Goal: Task Accomplishment & Management: Use online tool/utility

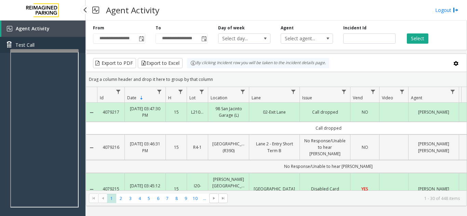
click at [72, 38] on link "Test Call" at bounding box center [42, 45] width 85 height 16
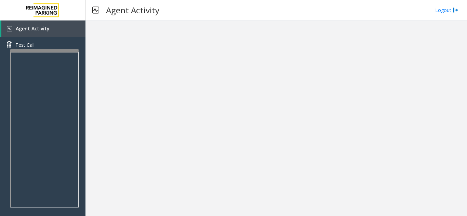
click at [169, 119] on div at bounding box center [276, 119] width 382 height 196
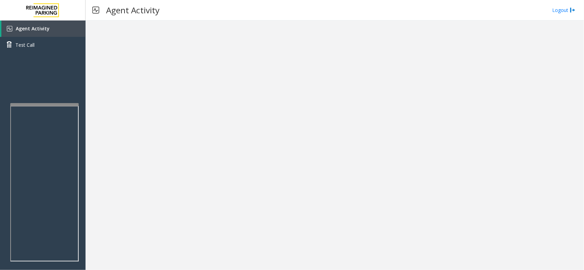
click at [409, 138] on div at bounding box center [334, 146] width 498 height 250
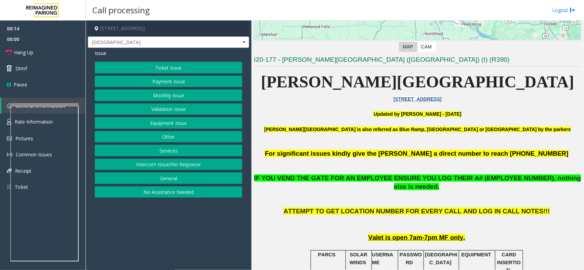
scroll to position [171, 0]
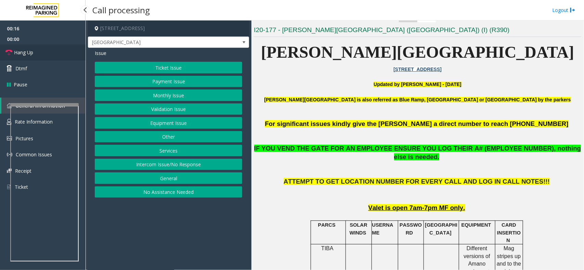
click at [35, 52] on link "Hang Up" at bounding box center [42, 52] width 85 height 16
click at [184, 163] on button "Intercom Issue/No Response" at bounding box center [168, 165] width 147 height 12
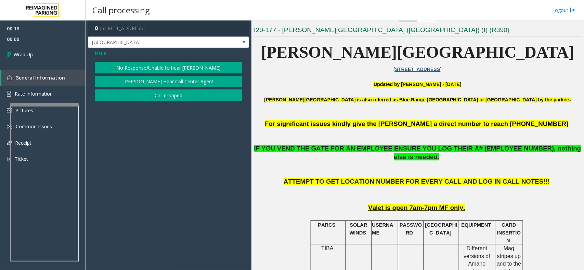
click at [180, 67] on button "No Response/Unable to hear [PERSON_NAME]" at bounding box center [168, 68] width 147 height 12
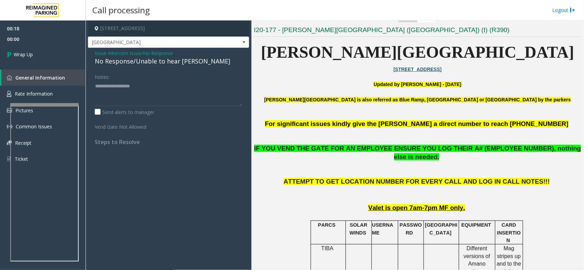
click at [170, 65] on div "No Response/Unable to hear [PERSON_NAME]" at bounding box center [168, 61] width 147 height 9
type textarea "**********"
click at [48, 53] on link "Wrap Up" at bounding box center [42, 54] width 85 height 20
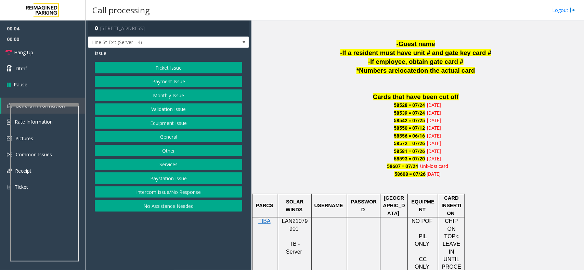
scroll to position [427, 0]
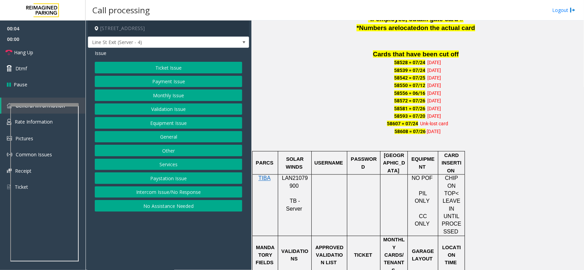
click at [290, 179] on span "LAN21079900" at bounding box center [295, 182] width 26 height 13
copy p "LAN21079900"
click at [203, 190] on button "Intercom Issue/No Response" at bounding box center [168, 193] width 147 height 12
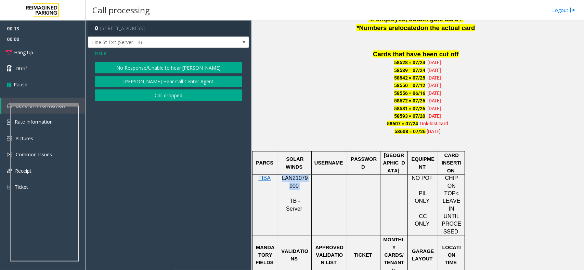
click at [156, 62] on button "No Response/Unable to hear [PERSON_NAME]" at bounding box center [168, 68] width 147 height 12
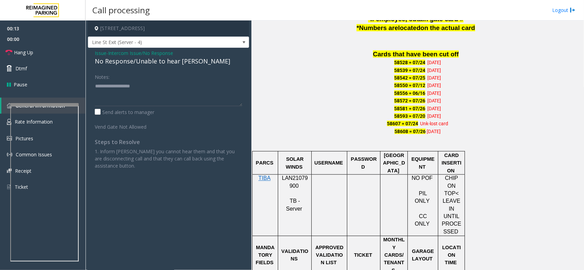
click at [135, 61] on div "No Response/Unable to hear [PERSON_NAME]" at bounding box center [168, 61] width 147 height 9
click at [158, 100] on textarea at bounding box center [168, 94] width 147 height 26
type textarea "**********"
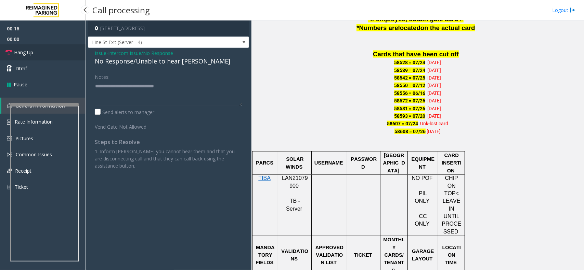
click at [9, 52] on icon at bounding box center [8, 52] width 7 height 7
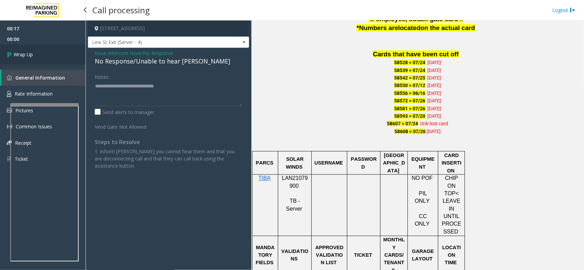
click at [9, 52] on icon at bounding box center [10, 54] width 7 height 11
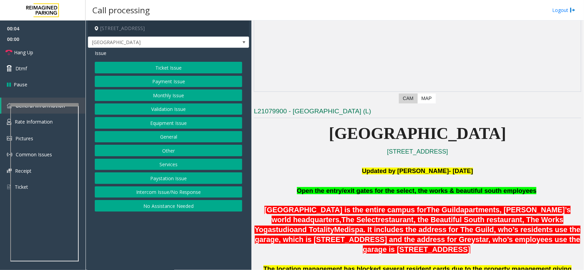
scroll to position [171, 0]
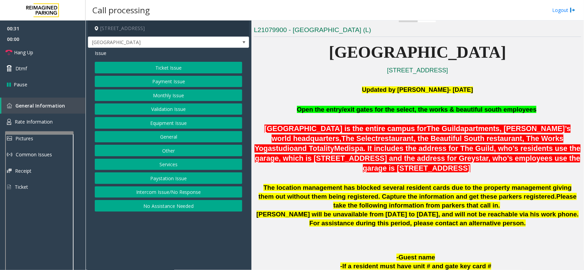
click at [31, 133] on div at bounding box center [39, 133] width 68 height 3
click at [313, 153] on p "[GEOGRAPHIC_DATA] is the entire campus for The Guild apartments, Greystar’s wor…" at bounding box center [417, 148] width 327 height 49
click at [159, 125] on button "Equipment Issue" at bounding box center [168, 123] width 147 height 12
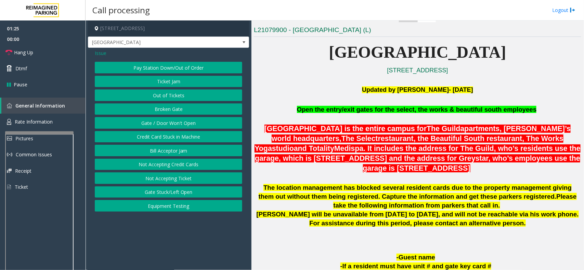
click at [152, 125] on button "Gate / Door Won't Open" at bounding box center [168, 123] width 147 height 12
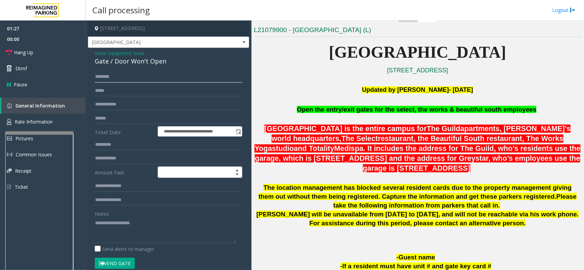
click at [117, 80] on input "text" at bounding box center [168, 77] width 147 height 12
type input "****"
click at [119, 216] on button "Vend Gate" at bounding box center [115, 264] width 40 height 12
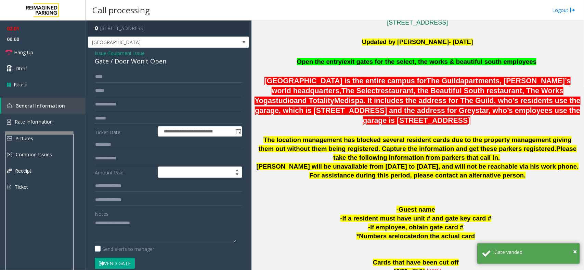
scroll to position [214, 0]
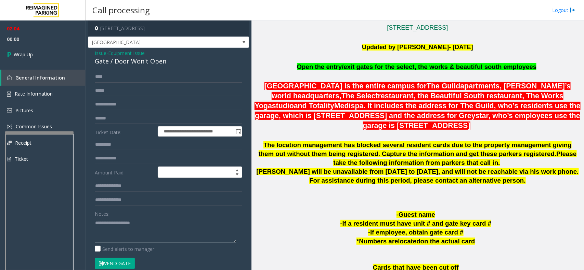
click at [135, 216] on textarea at bounding box center [165, 231] width 141 height 26
click at [129, 216] on textarea at bounding box center [165, 231] width 141 height 26
paste textarea "**********"
click at [105, 216] on textarea at bounding box center [165, 231] width 141 height 26
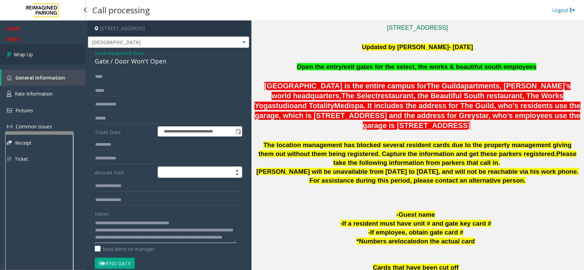
type textarea "**********"
click at [43, 52] on link "Wrap Up" at bounding box center [42, 54] width 85 height 20
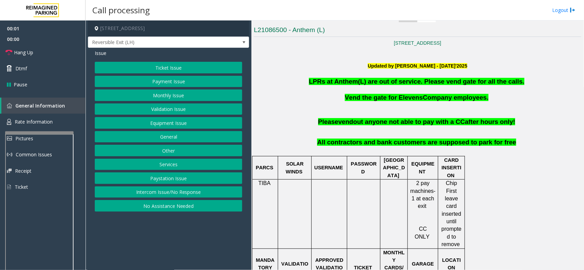
scroll to position [214, 0]
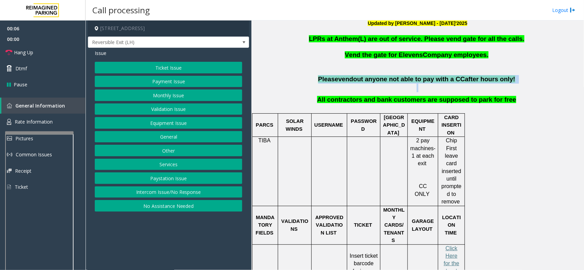
drag, startPoint x: 322, startPoint y: 84, endPoint x: 490, endPoint y: 86, distance: 167.9
click at [467, 86] on p "Please vend out anyone not able to pay with a CC after hours only!" at bounding box center [417, 83] width 327 height 17
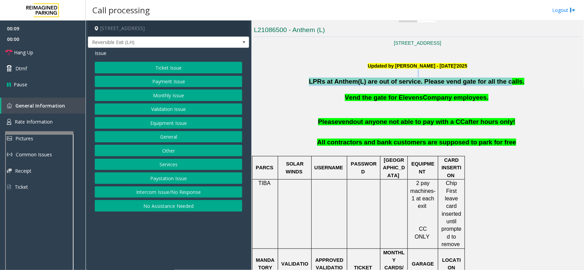
drag, startPoint x: 324, startPoint y: 76, endPoint x: 495, endPoint y: 84, distance: 170.8
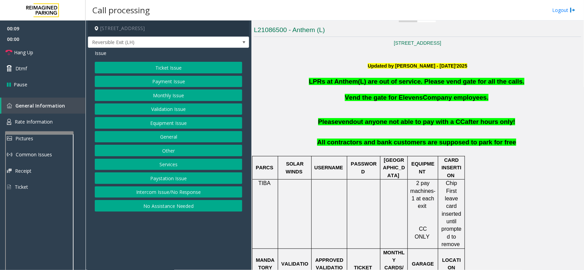
click at [450, 88] on p at bounding box center [417, 90] width 327 height 8
click at [155, 122] on button "Equipment Issue" at bounding box center [168, 123] width 147 height 12
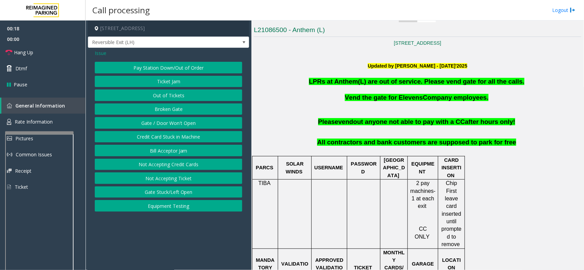
click at [151, 123] on button "Gate / Door Won't Open" at bounding box center [168, 123] width 147 height 12
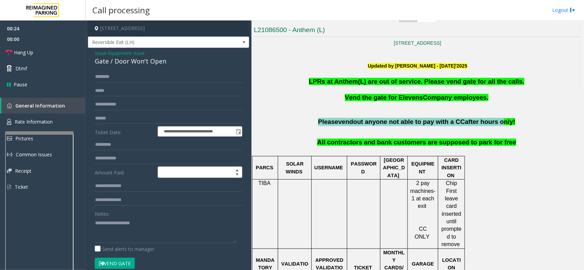
drag, startPoint x: 322, startPoint y: 122, endPoint x: 493, endPoint y: 124, distance: 170.9
click at [467, 124] on p "Please vend out anyone not able to pay with a CC after hours only!" at bounding box center [417, 126] width 327 height 17
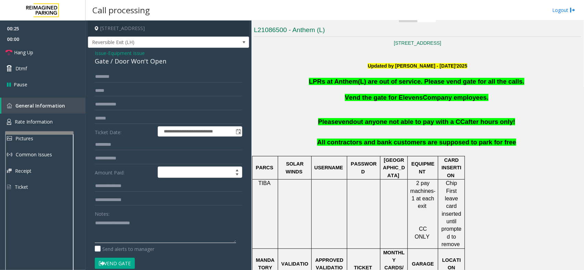
click at [119, 216] on textarea at bounding box center [165, 231] width 141 height 26
type textarea "*"
click at [113, 216] on textarea at bounding box center [165, 231] width 141 height 26
click at [138, 216] on textarea at bounding box center [165, 231] width 141 height 26
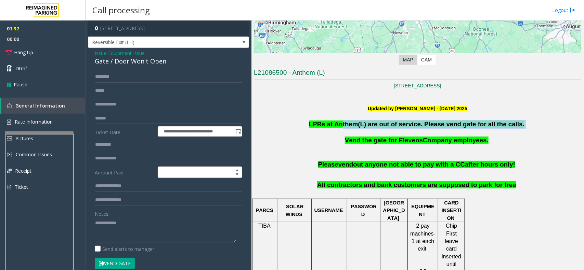
drag, startPoint x: 348, startPoint y: 123, endPoint x: 406, endPoint y: 138, distance: 60.2
click at [467, 123] on p "LPRs at Anthem(L) are out of service. Please vend gate for all the calls." at bounding box center [417, 124] width 327 height 9
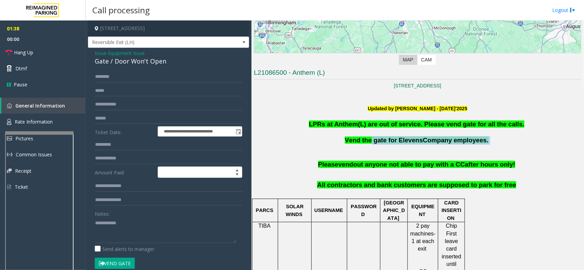
drag, startPoint x: 399, startPoint y: 141, endPoint x: 410, endPoint y: 159, distance: 21.0
click at [467, 144] on p "Vend the gate for Elevens Company employees." at bounding box center [417, 140] width 327 height 9
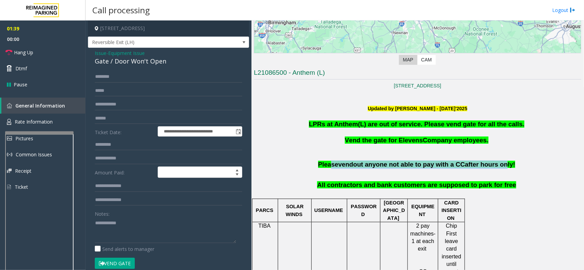
drag, startPoint x: 336, startPoint y: 160, endPoint x: 494, endPoint y: 163, distance: 158.3
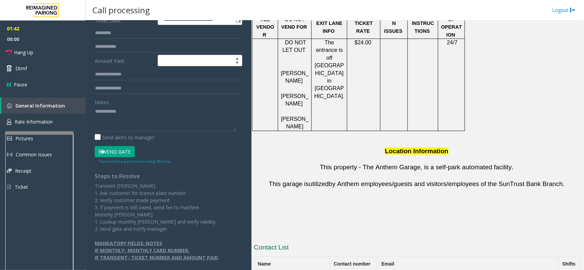
scroll to position [117, 0]
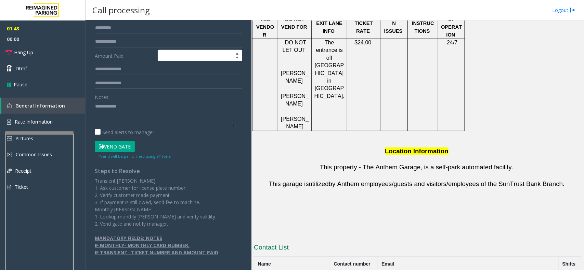
click at [122, 150] on button "Vend Gate" at bounding box center [115, 147] width 40 height 12
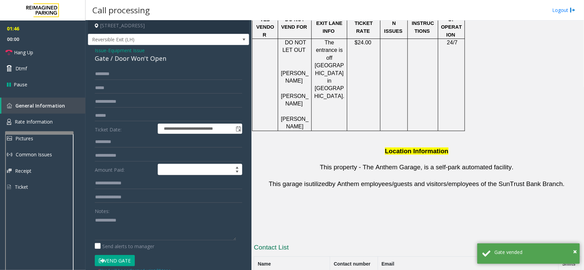
scroll to position [0, 0]
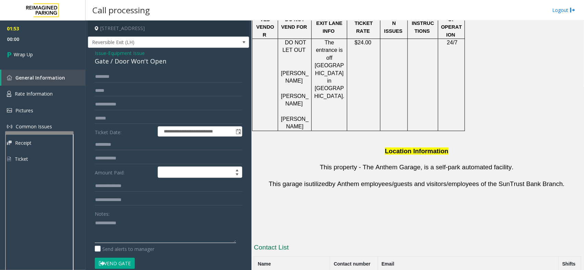
click at [148, 216] on textarea at bounding box center [165, 231] width 141 height 26
paste textarea "**********"
click at [146, 216] on textarea at bounding box center [165, 231] width 141 height 26
click at [147, 216] on textarea at bounding box center [165, 231] width 141 height 26
paste textarea "**********"
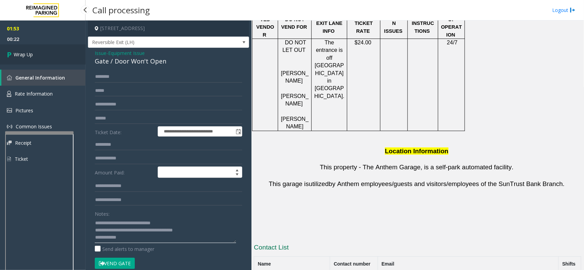
type textarea "**********"
click at [31, 53] on span "Wrap Up" at bounding box center [23, 54] width 19 height 7
